Goal: Check status

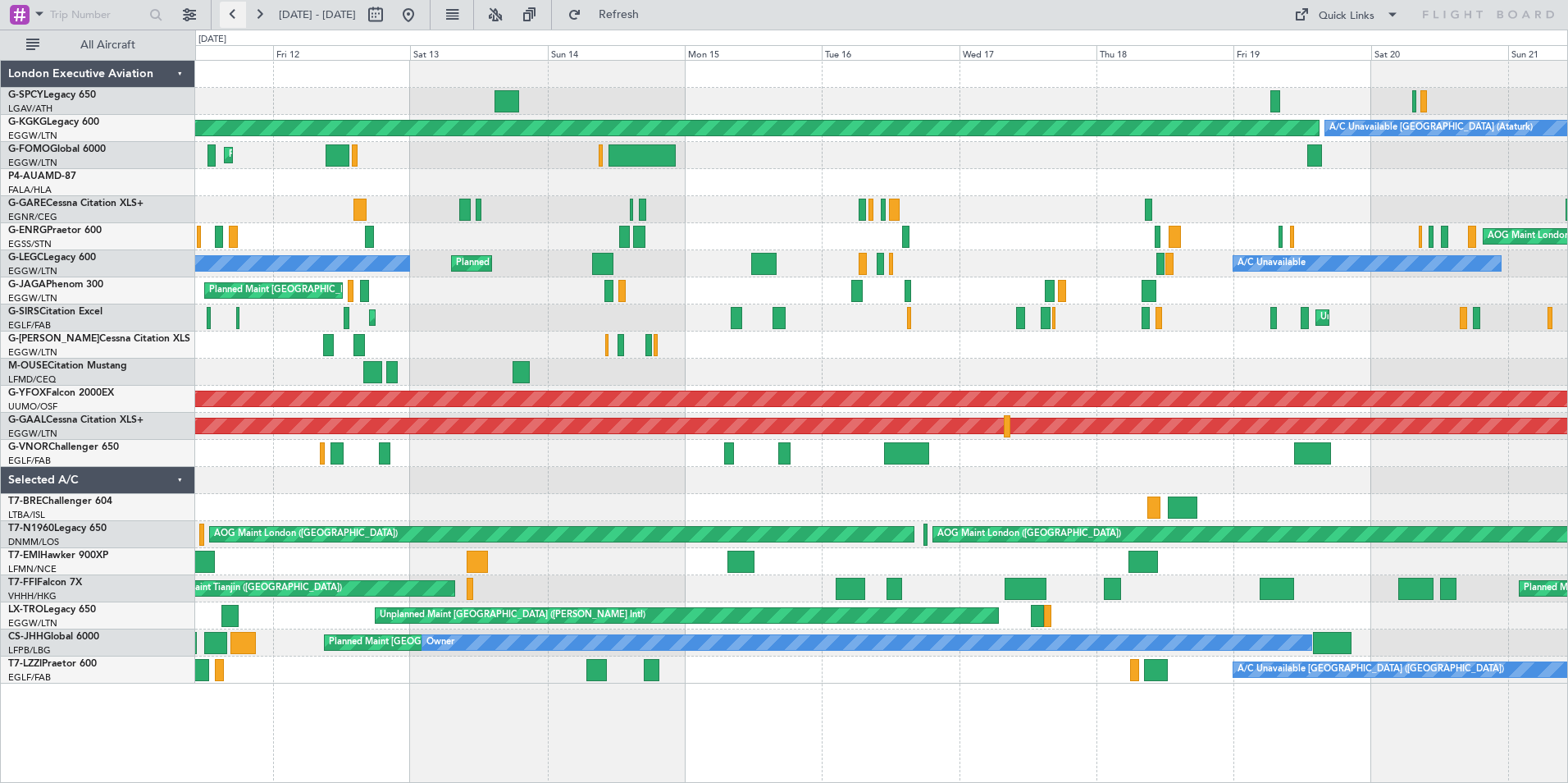
click at [229, 22] on button at bounding box center [233, 15] width 26 height 26
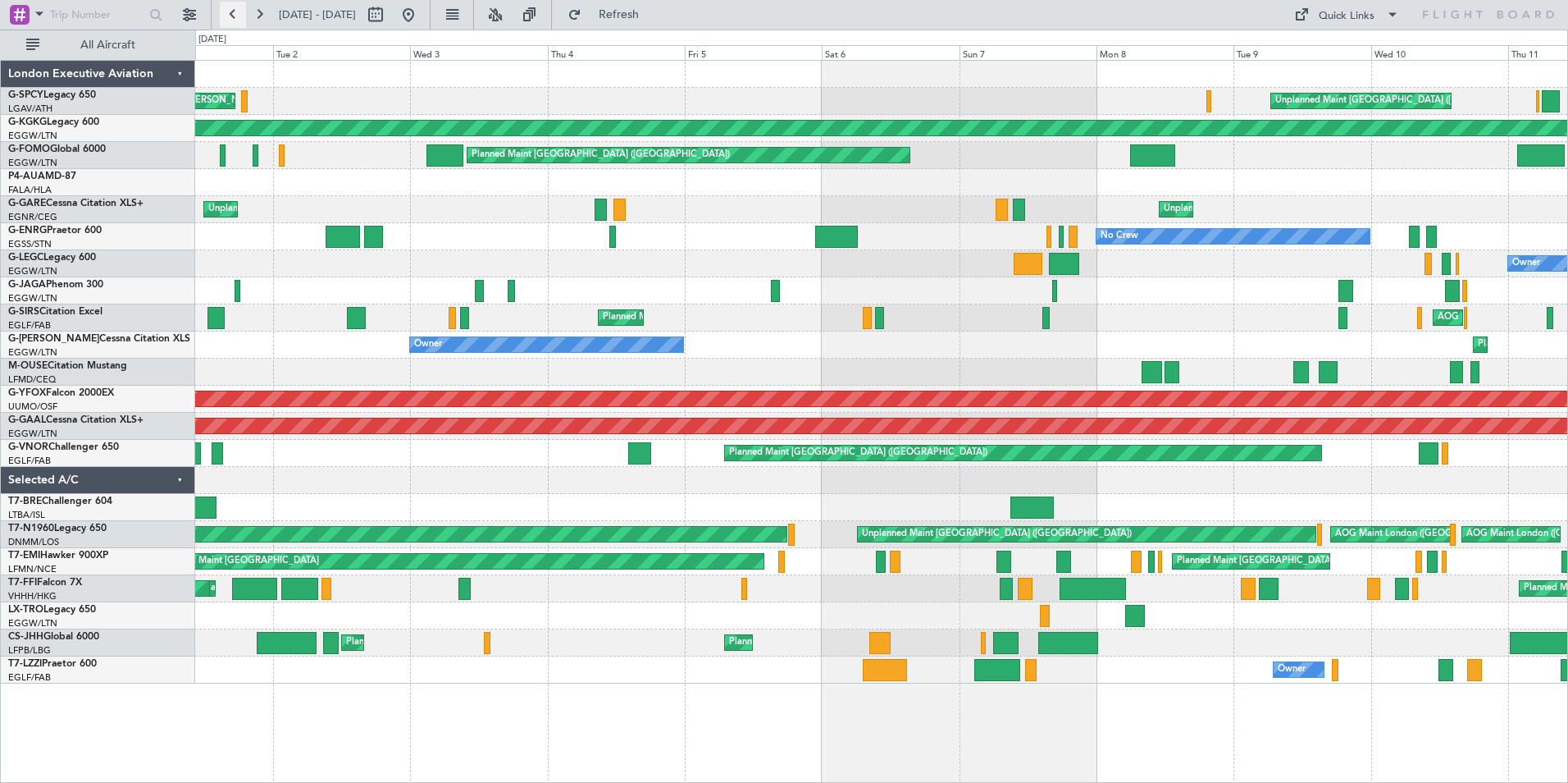
click at [229, 22] on button at bounding box center [233, 15] width 26 height 26
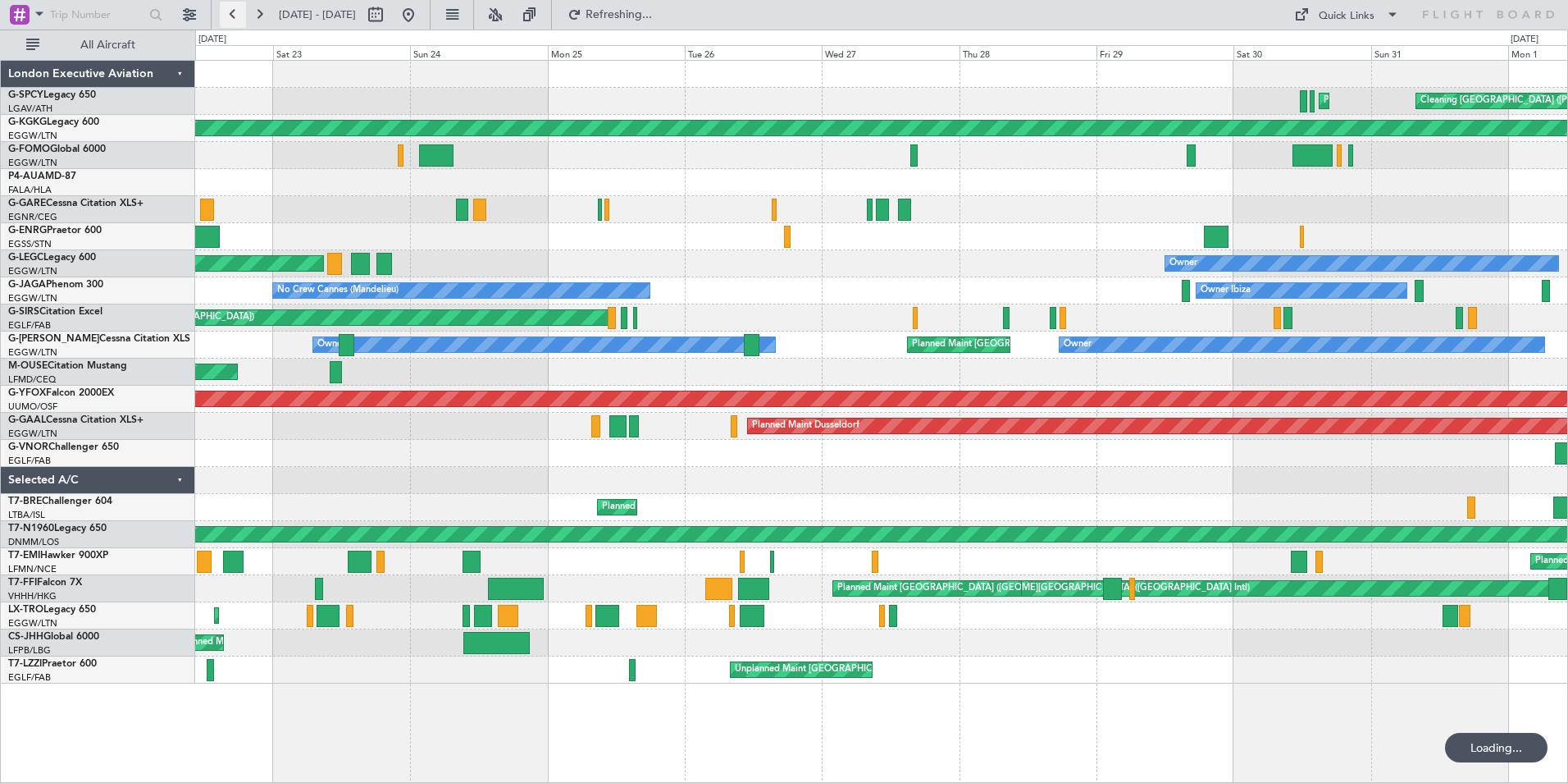
click at [229, 22] on button at bounding box center [233, 15] width 26 height 26
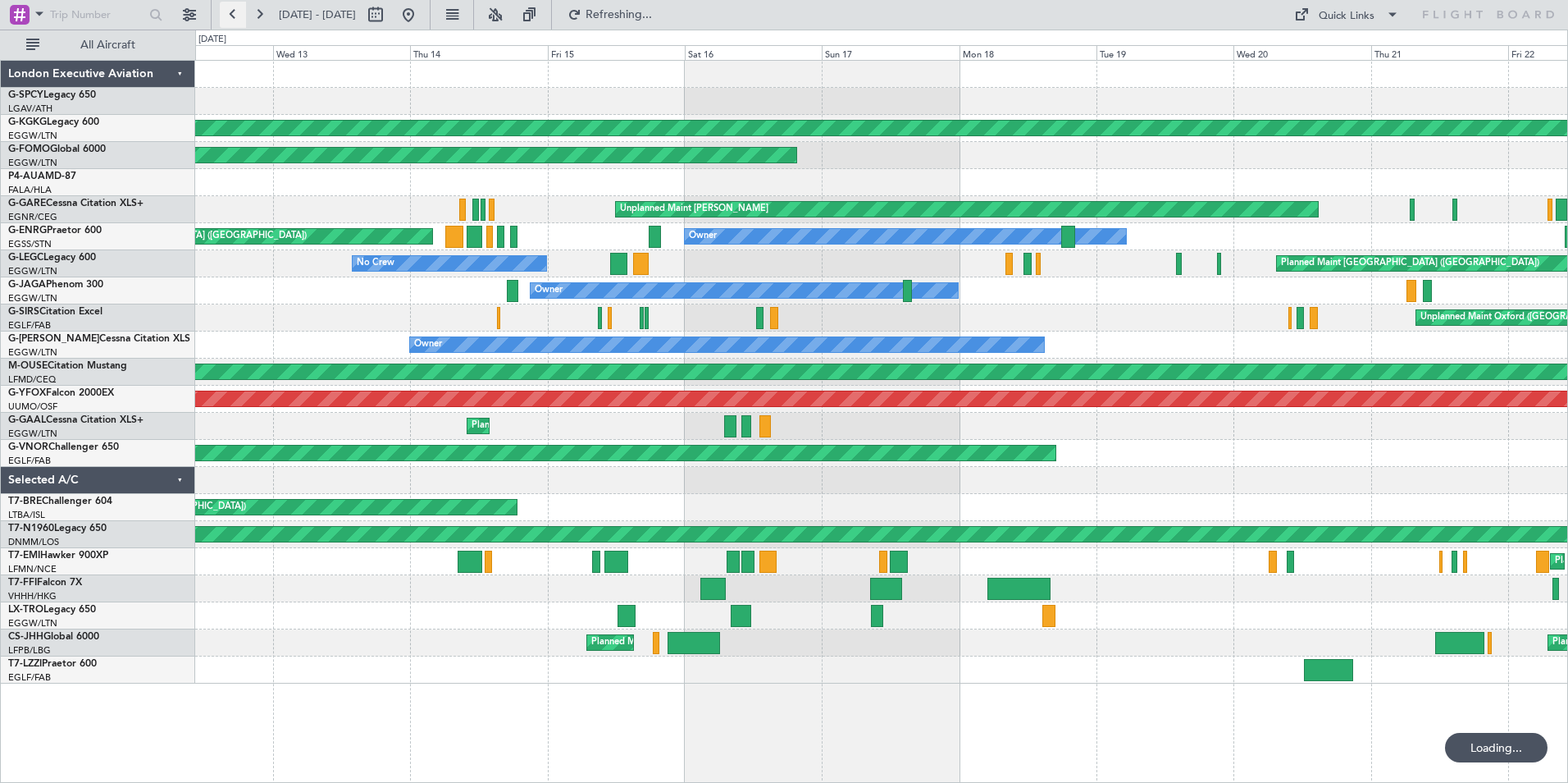
click at [229, 22] on button at bounding box center [233, 15] width 26 height 26
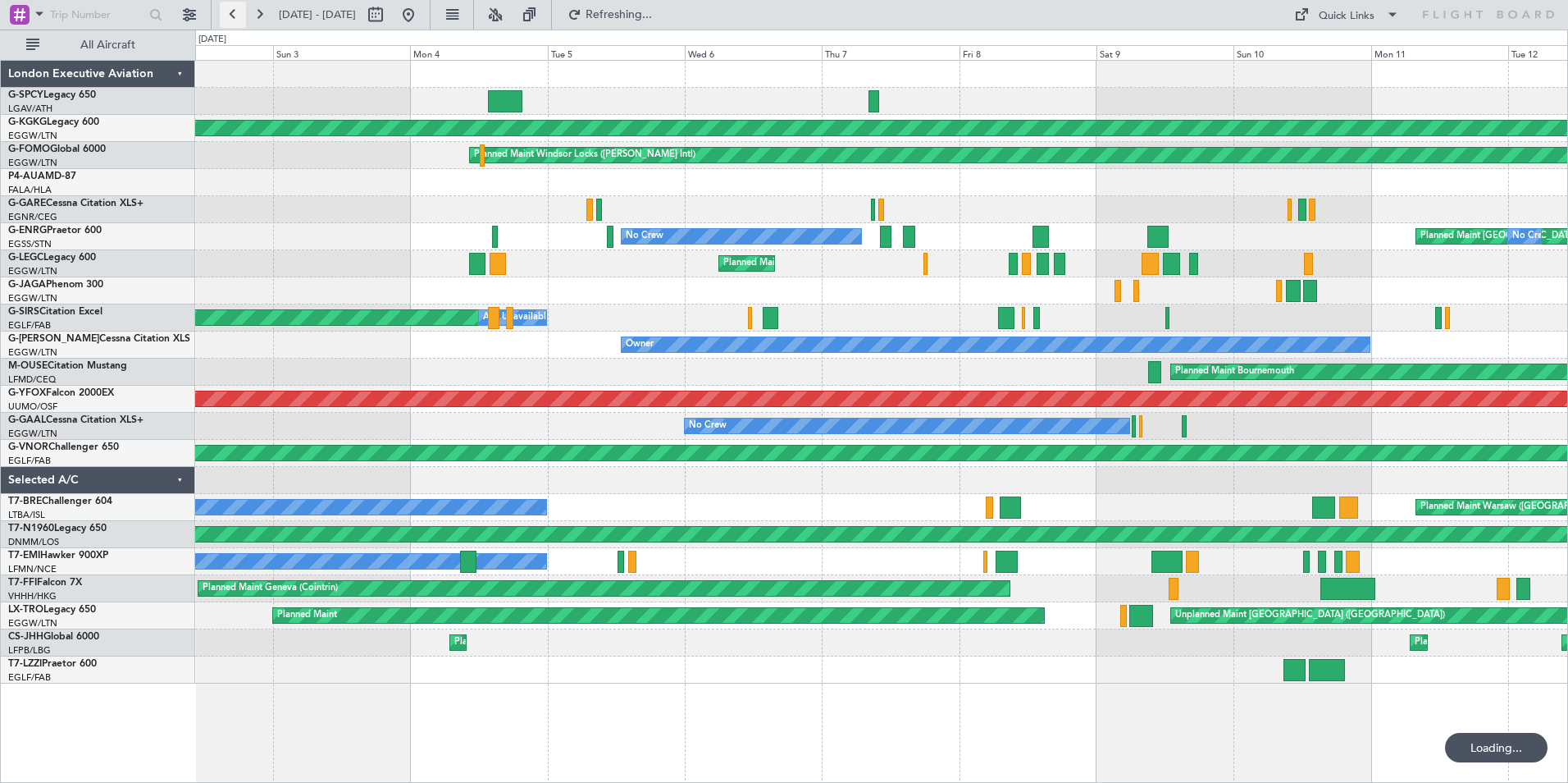
click at [230, 15] on button at bounding box center [233, 15] width 26 height 26
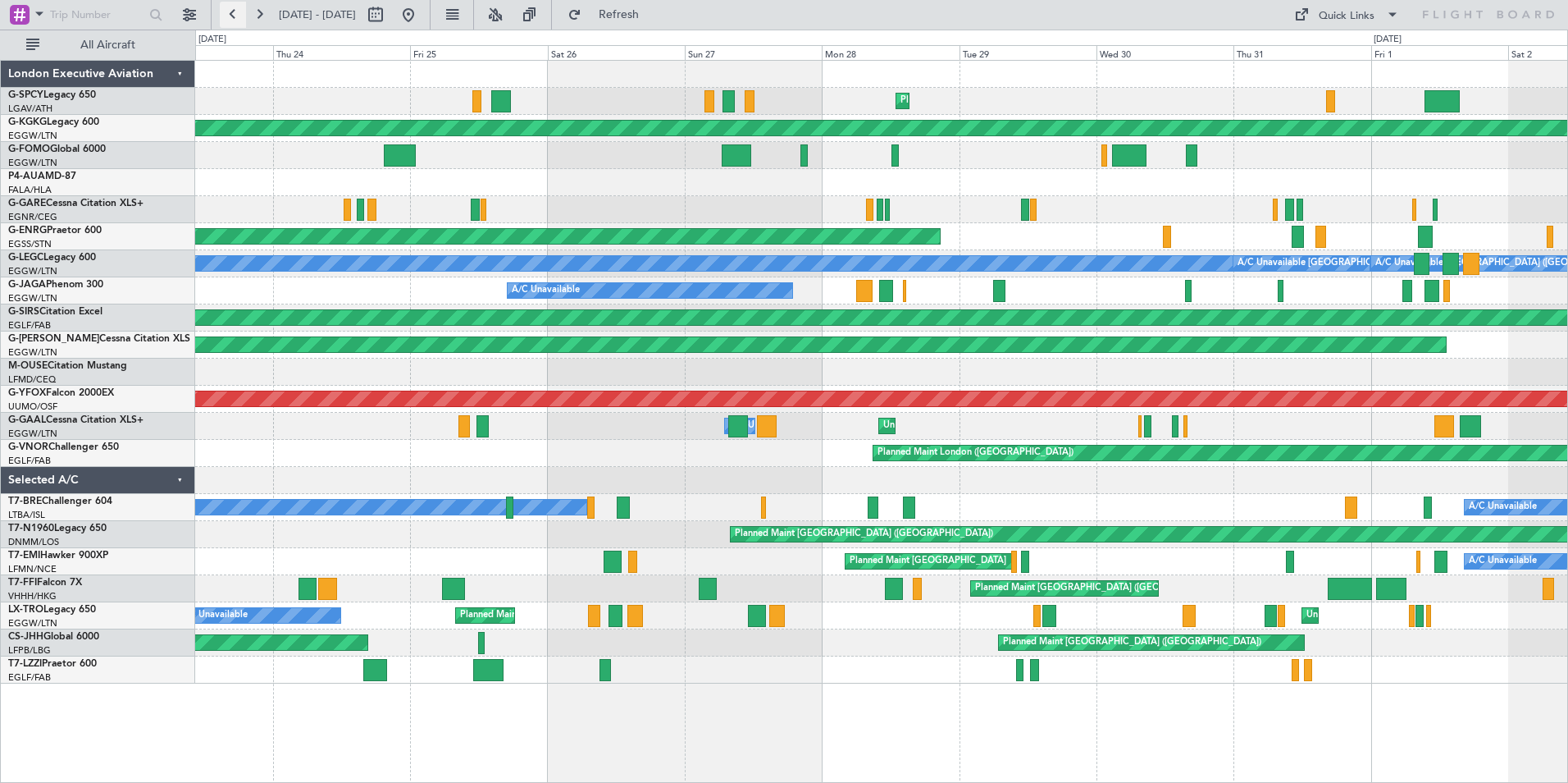
click at [234, 17] on button at bounding box center [233, 15] width 26 height 26
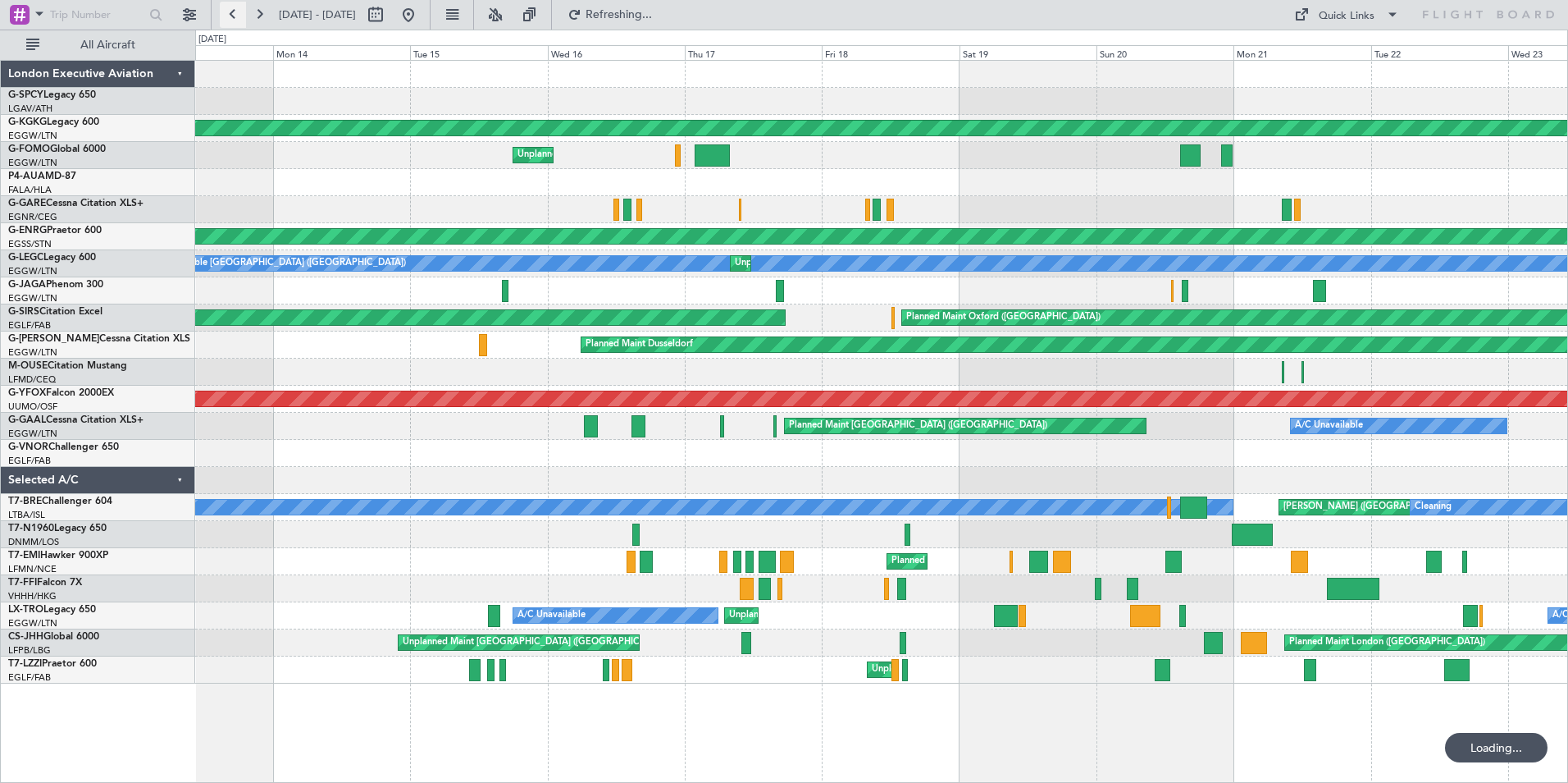
click at [234, 17] on button at bounding box center [233, 15] width 26 height 26
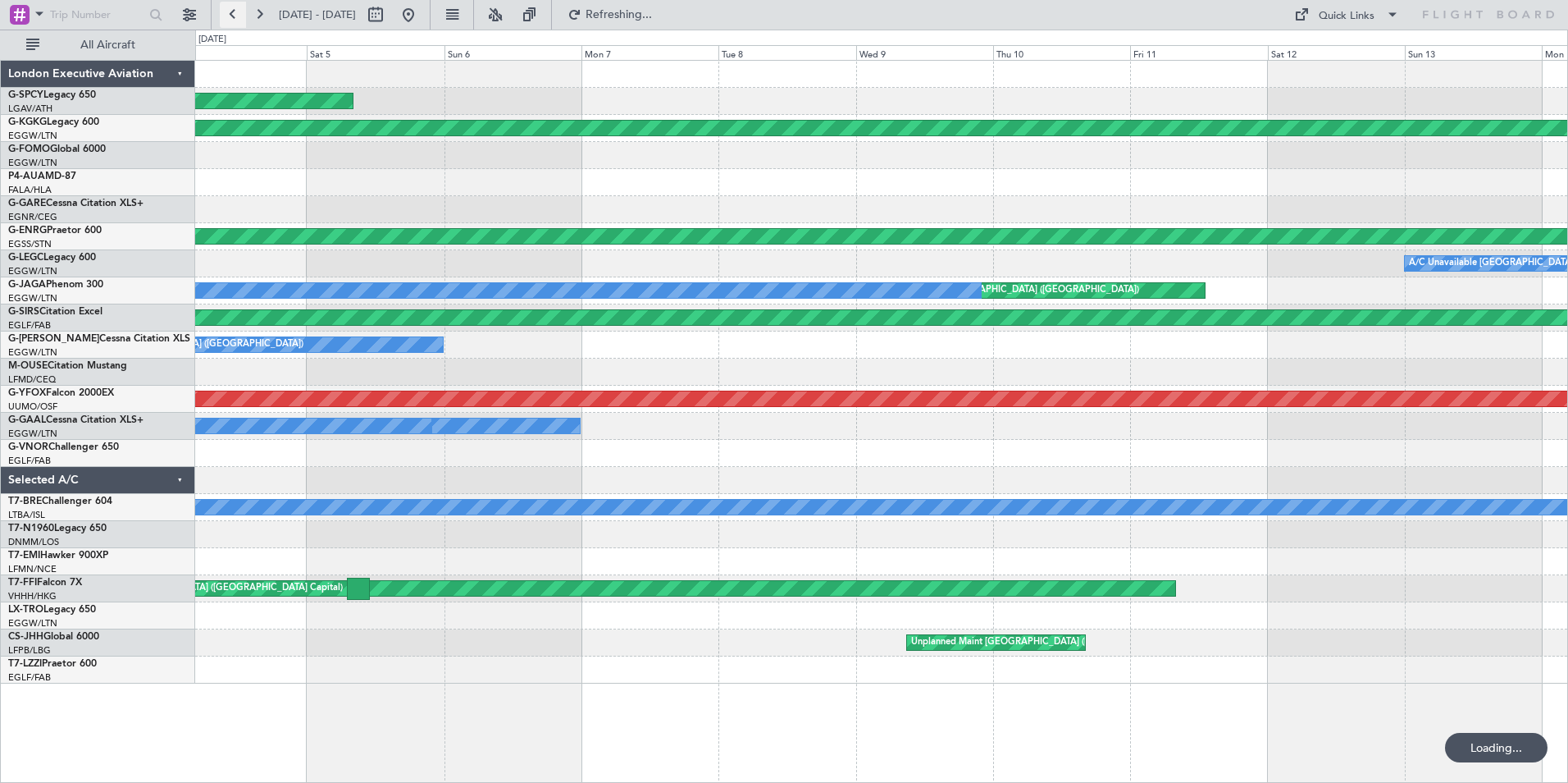
click at [234, 17] on button at bounding box center [233, 15] width 26 height 26
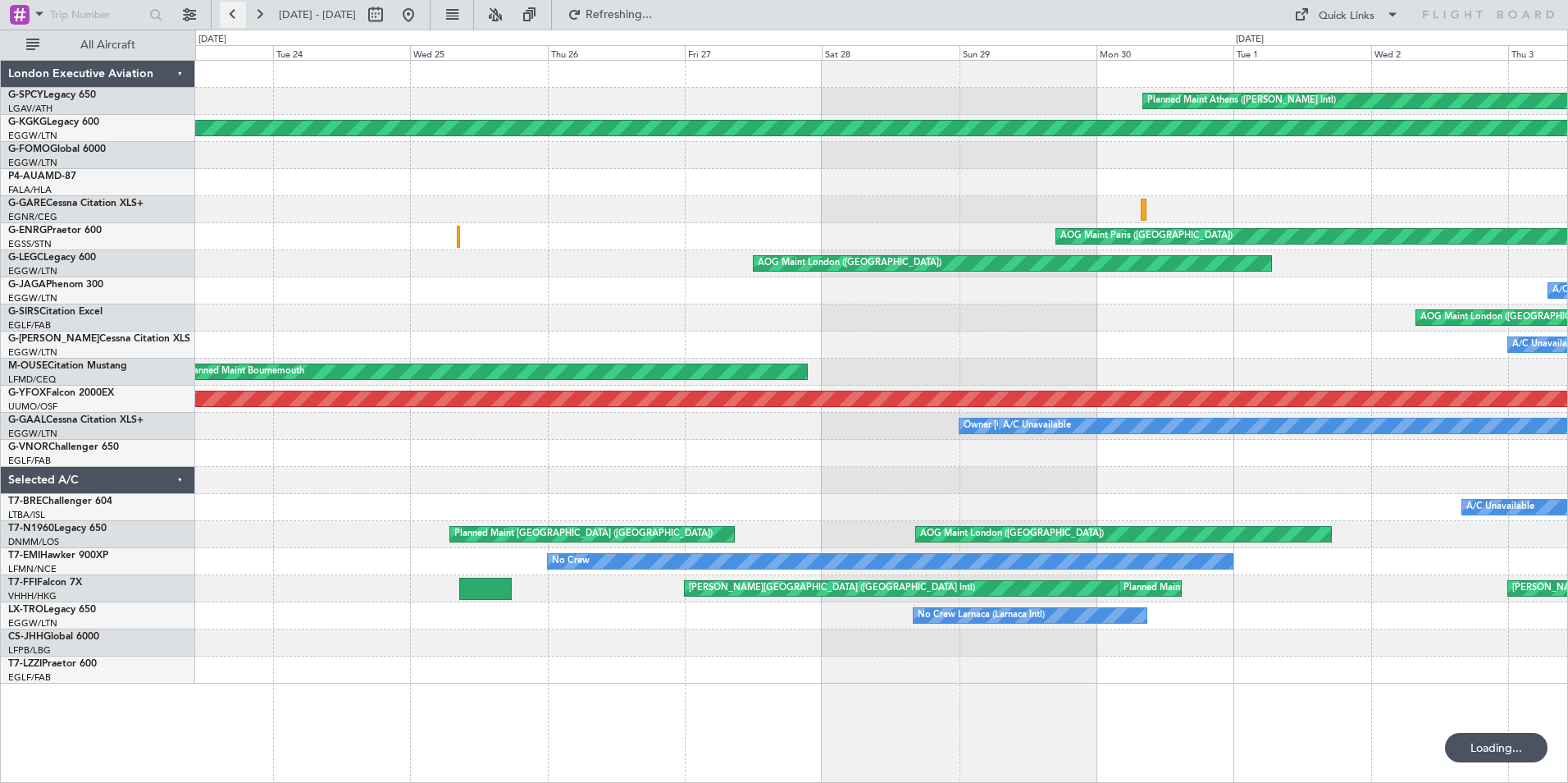
click at [234, 17] on button at bounding box center [233, 15] width 26 height 26
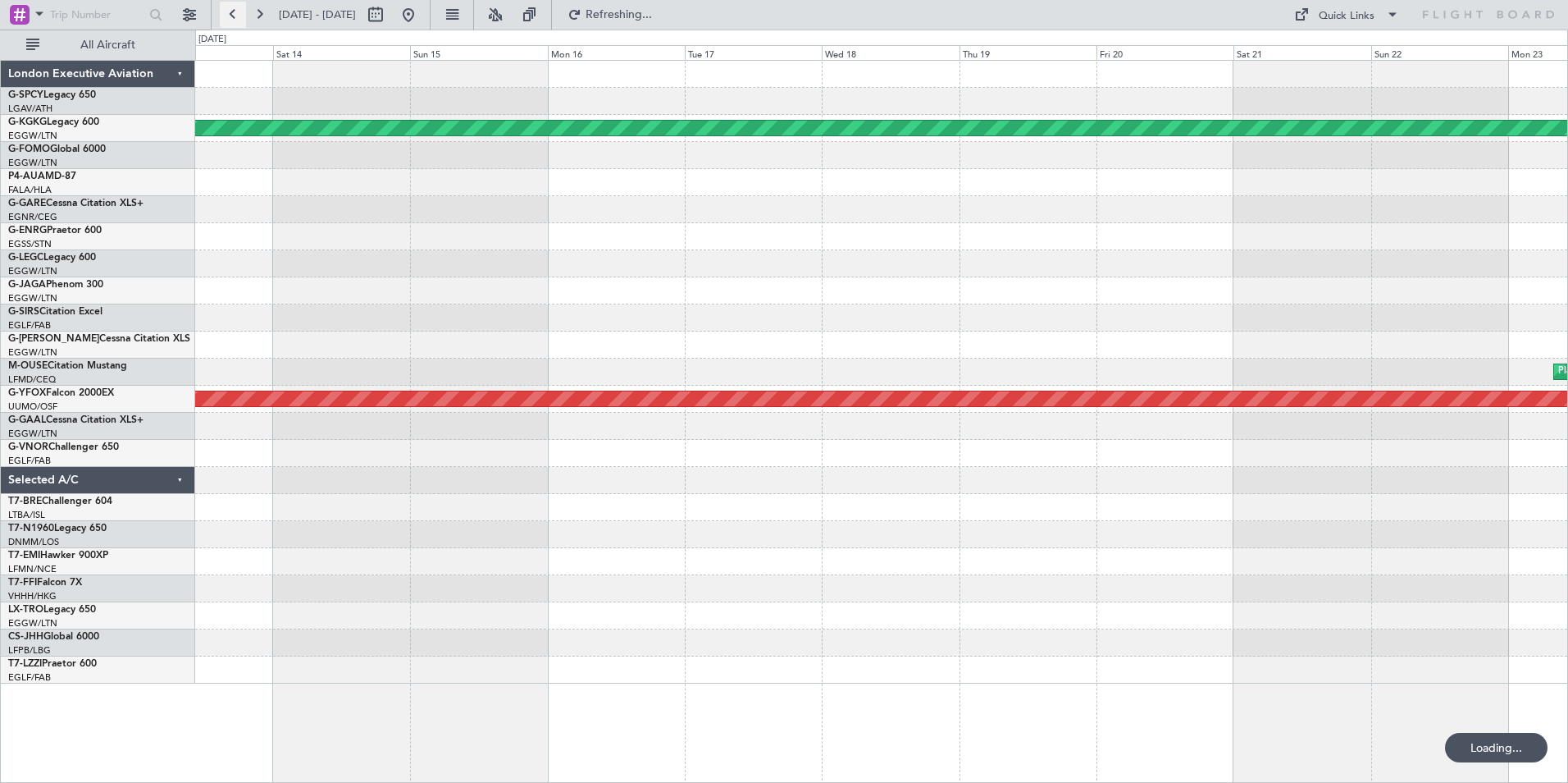
click at [234, 17] on button at bounding box center [233, 15] width 26 height 26
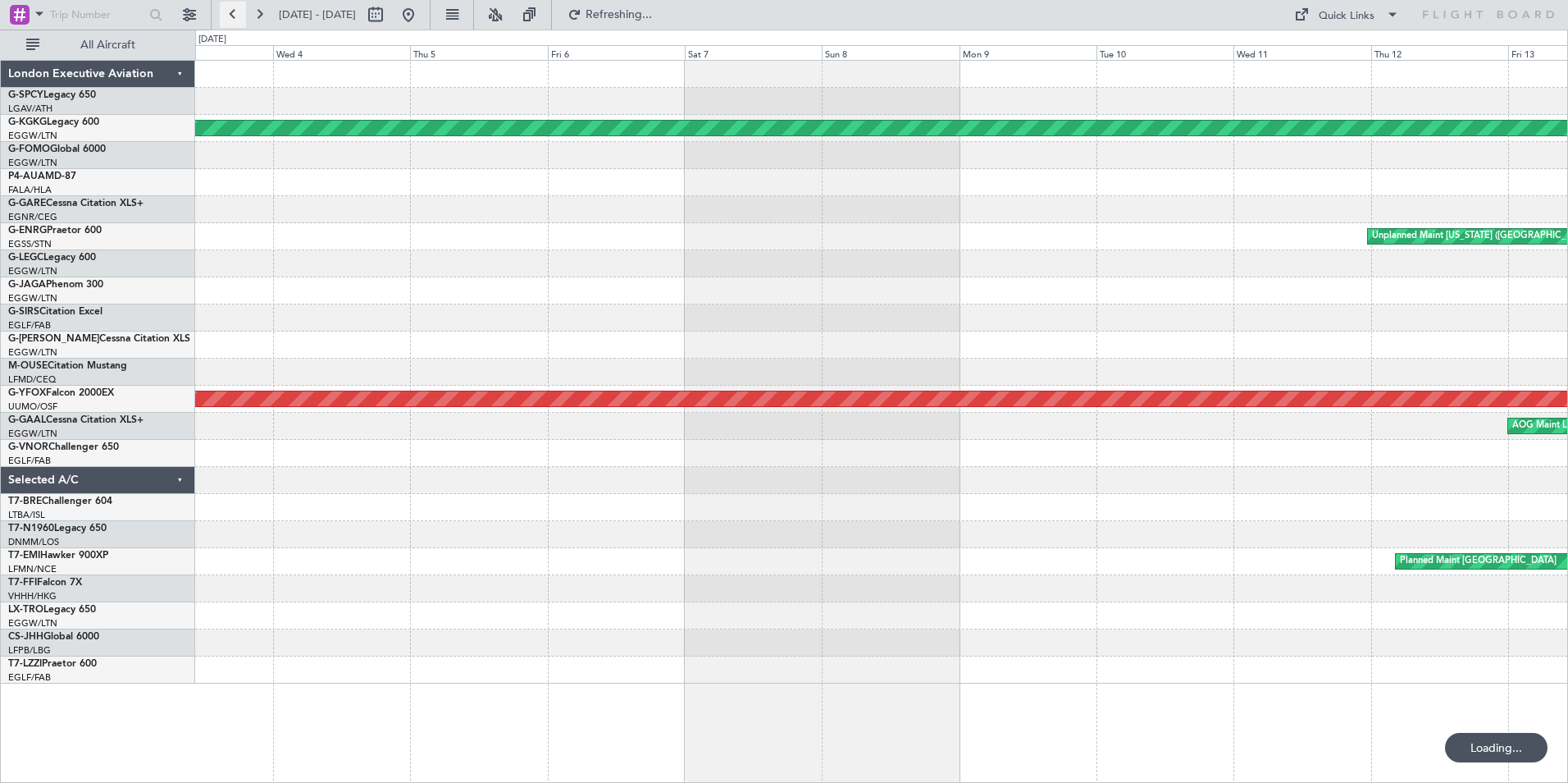
click at [234, 17] on button at bounding box center [233, 15] width 26 height 26
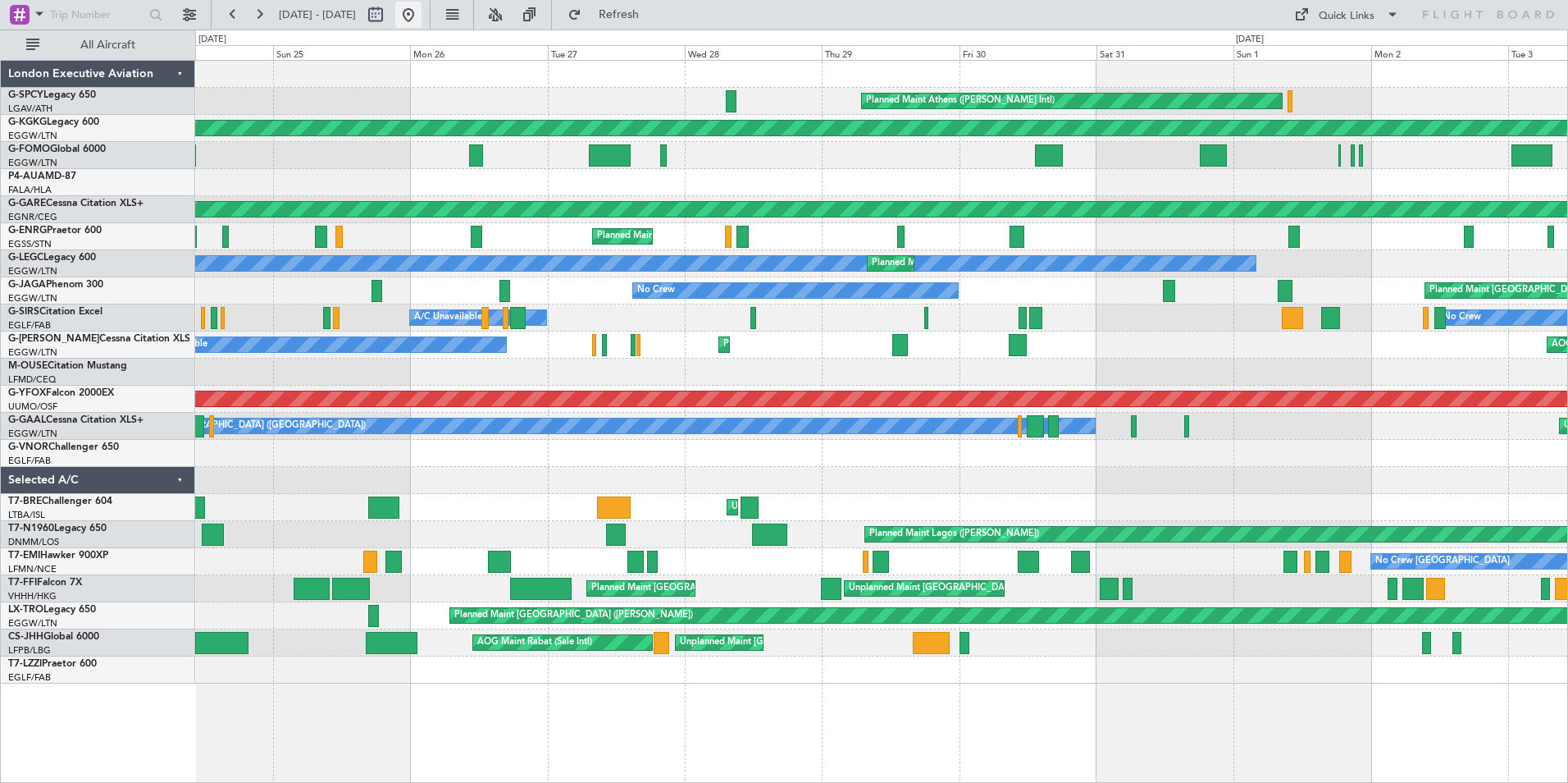
click at [422, 9] on button at bounding box center [408, 15] width 26 height 26
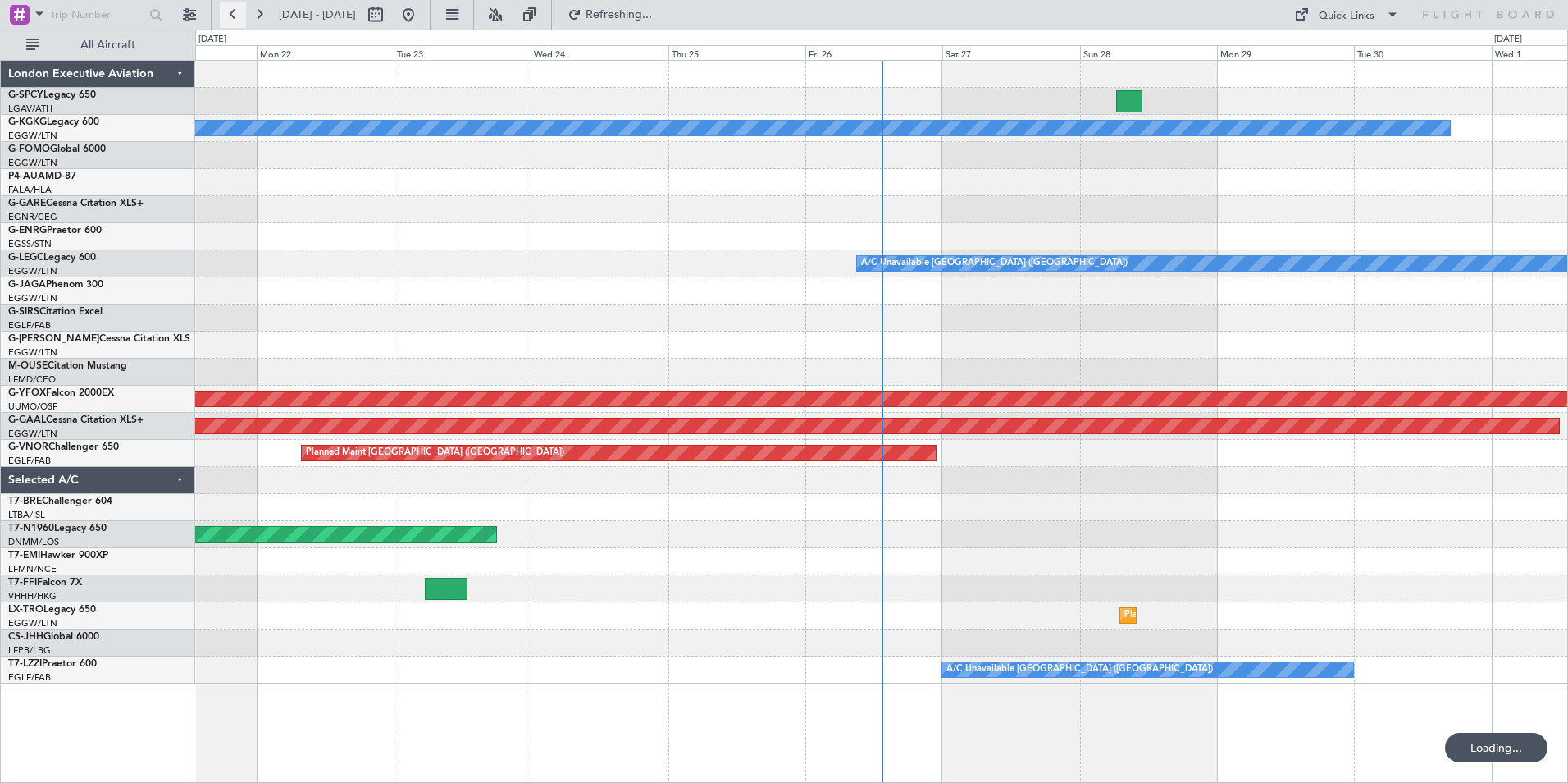
click at [233, 15] on button at bounding box center [233, 15] width 26 height 26
